Goal: Navigation & Orientation: Find specific page/section

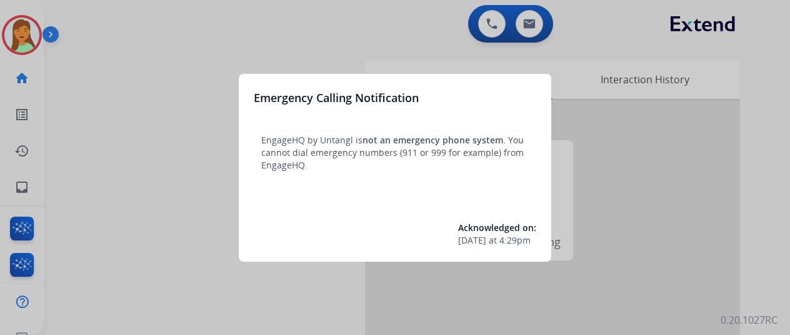
click at [176, 313] on div at bounding box center [395, 167] width 790 height 335
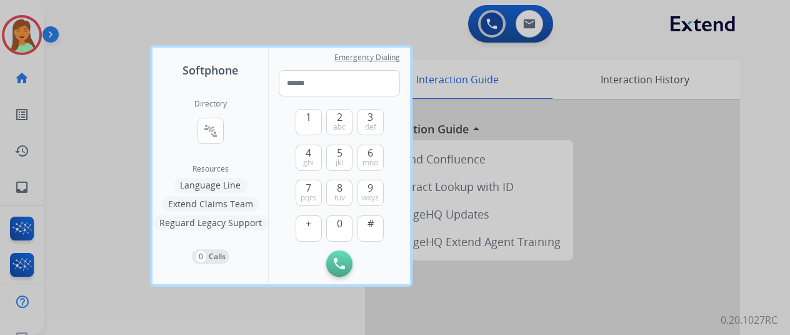
click at [176, 313] on div at bounding box center [395, 167] width 790 height 335
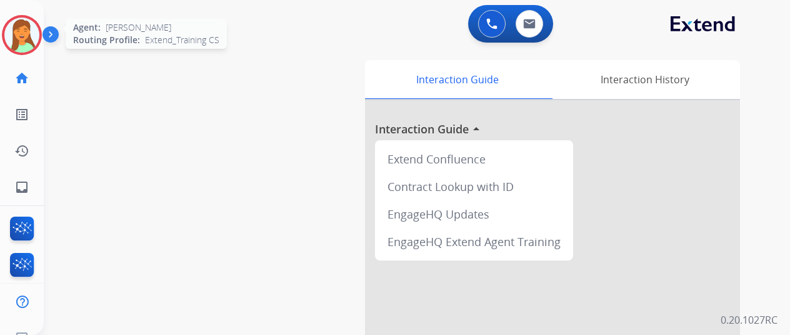
click at [31, 49] on div at bounding box center [22, 35] width 40 height 40
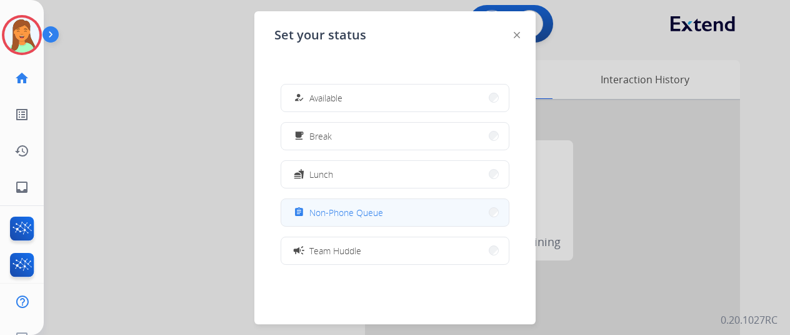
click at [303, 219] on button "assignment Non-Phone Queue" at bounding box center [395, 212] width 228 height 27
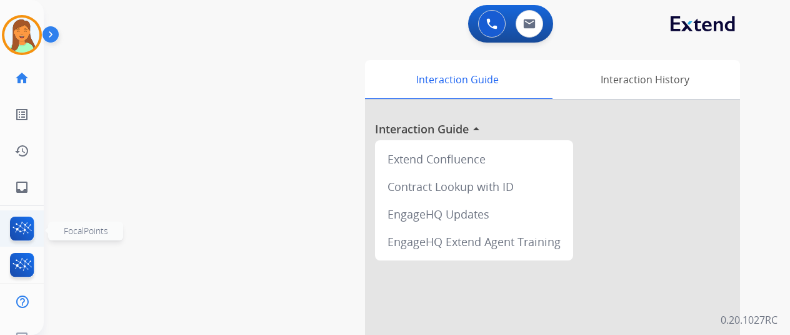
click at [23, 228] on img at bounding box center [22, 230] width 29 height 29
